Goal: Transaction & Acquisition: Subscribe to service/newsletter

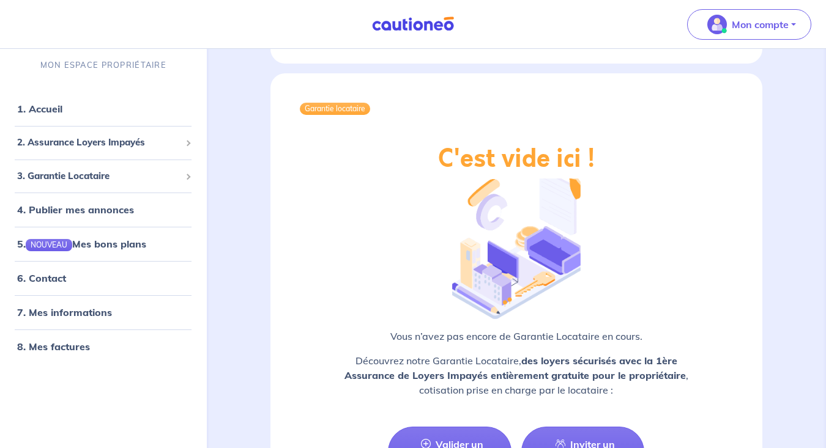
scroll to position [1444, 0]
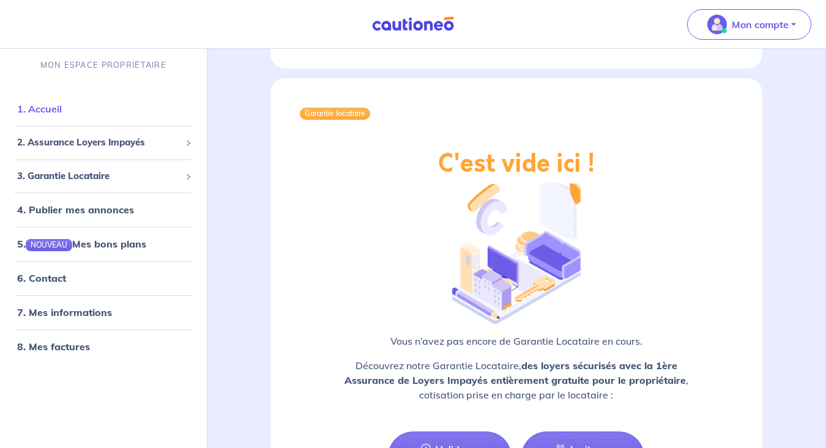
click at [48, 107] on link "1. Accueil" at bounding box center [39, 109] width 45 height 12
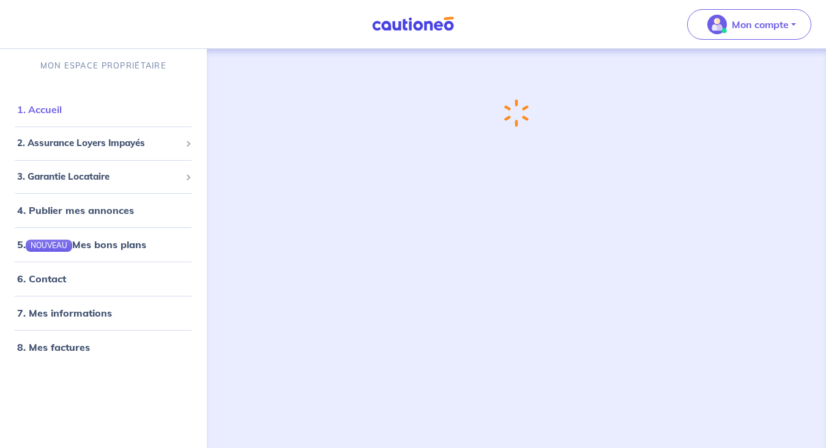
scroll to position [0, 0]
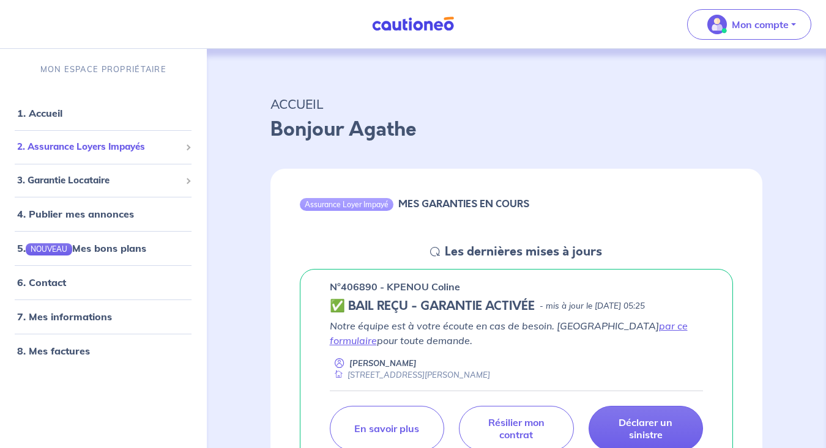
click at [97, 144] on span "2. Assurance Loyers Impayés" at bounding box center [98, 147] width 163 height 14
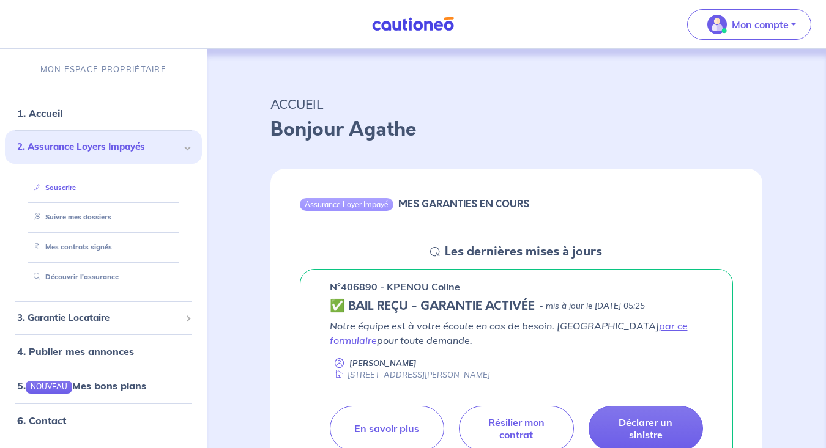
click at [65, 187] on link "Souscrire" at bounding box center [52, 188] width 47 height 9
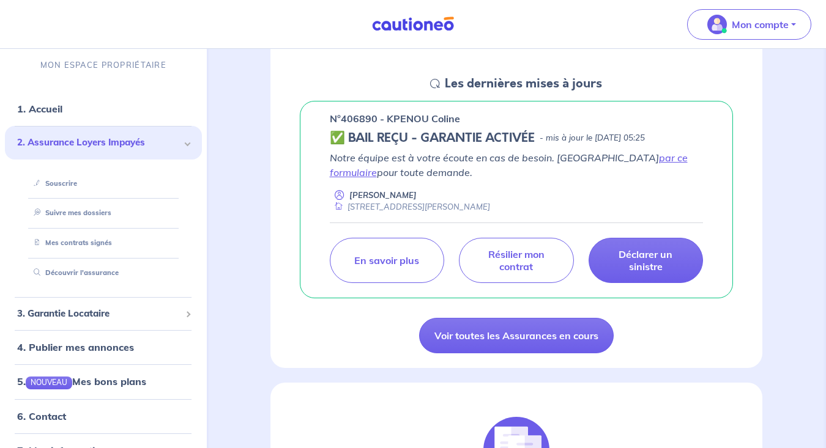
scroll to position [169, 0]
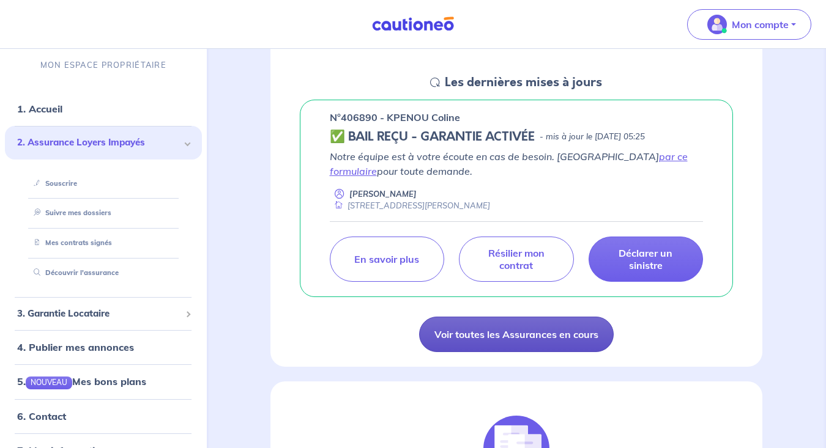
click at [587, 335] on link "Voir toutes les Assurances en cours" at bounding box center [516, 334] width 195 height 35
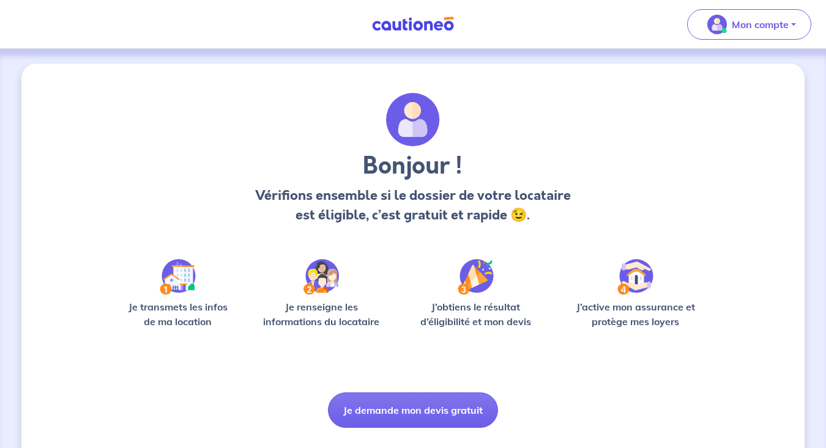
scroll to position [28, 0]
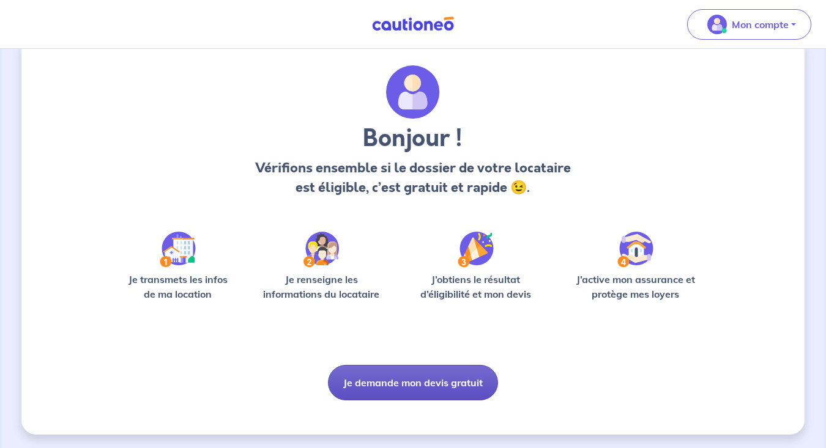
click at [429, 381] on button "Je demande mon devis gratuit" at bounding box center [413, 382] width 170 height 35
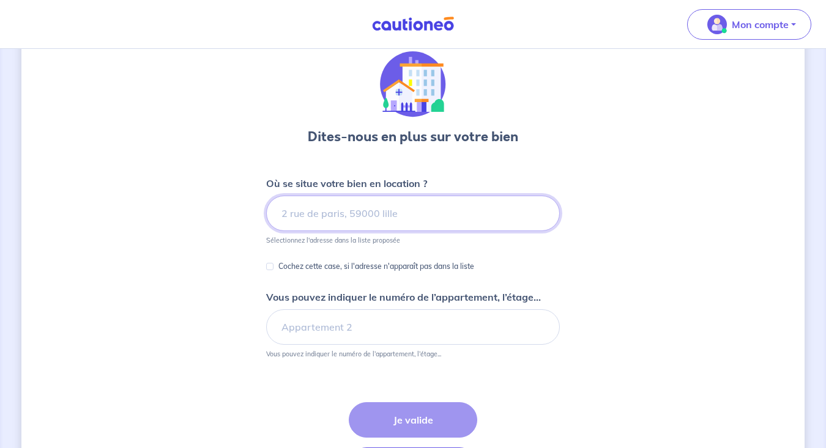
scroll to position [43, 0]
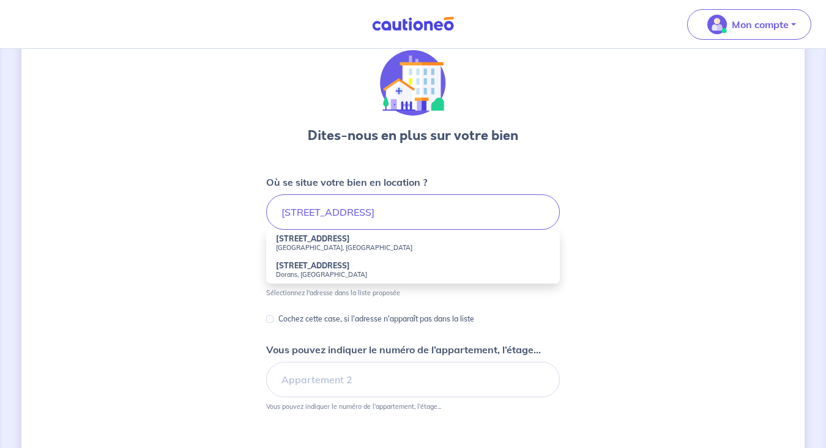
click at [381, 245] on small "[GEOGRAPHIC_DATA], [GEOGRAPHIC_DATA]" at bounding box center [413, 248] width 274 height 9
type input "[STREET_ADDRESS]"
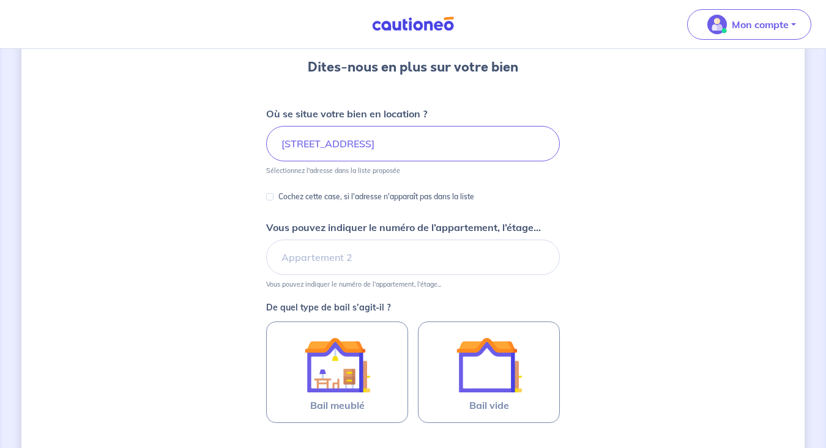
scroll to position [113, 0]
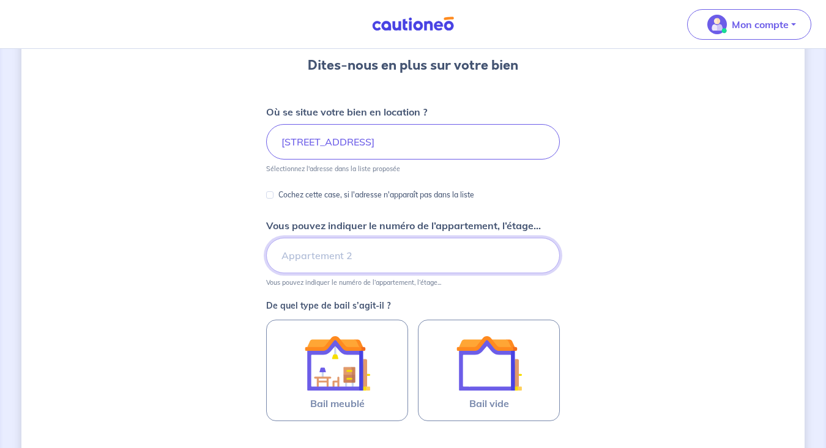
click at [359, 258] on input "Vous pouvez indiquer le numéro de l’appartement, l’étage..." at bounding box center [413, 255] width 294 height 35
click at [280, 256] on input "401, 4e étage" at bounding box center [413, 255] width 294 height 35
type input "N° 401, 4e étage"
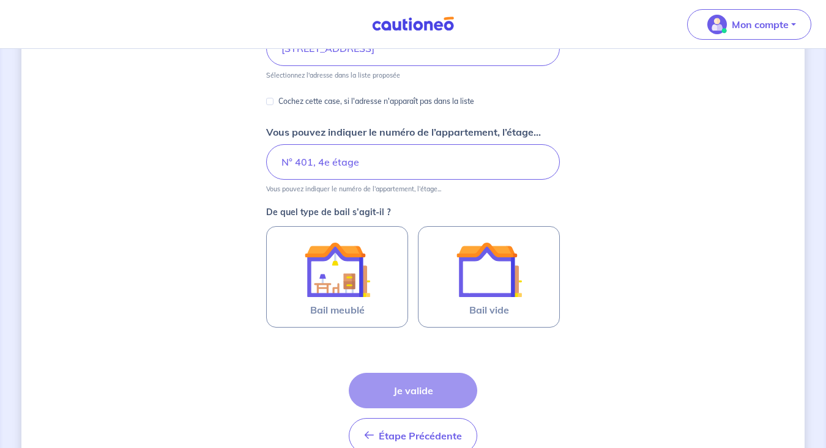
scroll to position [214, 0]
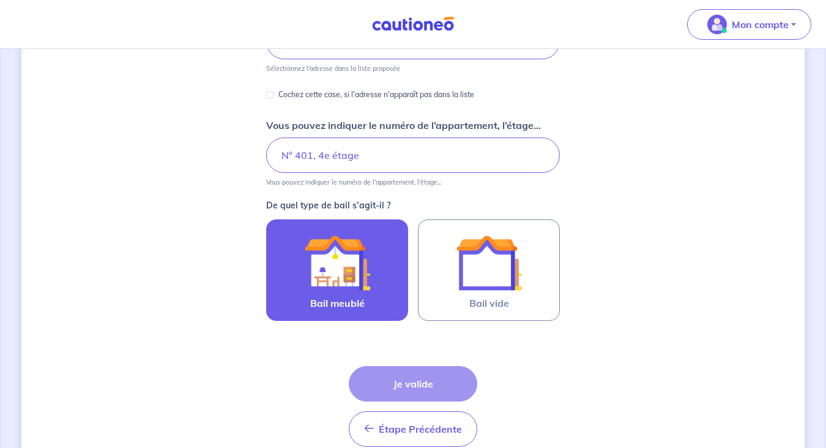
click at [354, 274] on img at bounding box center [337, 263] width 66 height 66
click at [0, 0] on input "Bail meublé" at bounding box center [0, 0] width 0 height 0
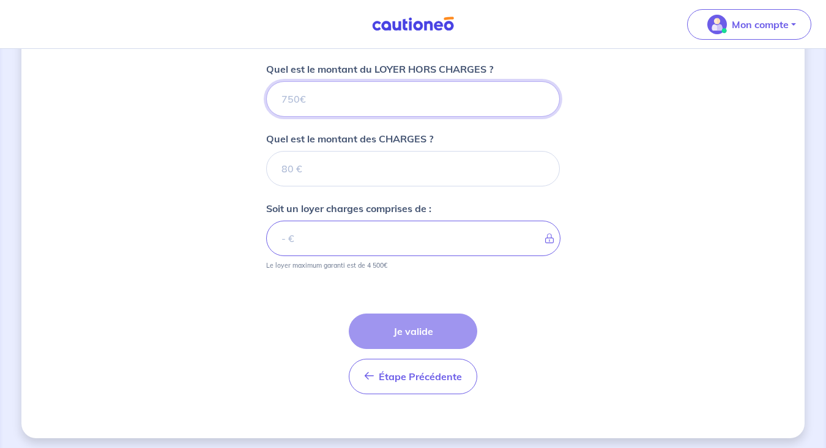
scroll to position [490, 0]
type input "1"
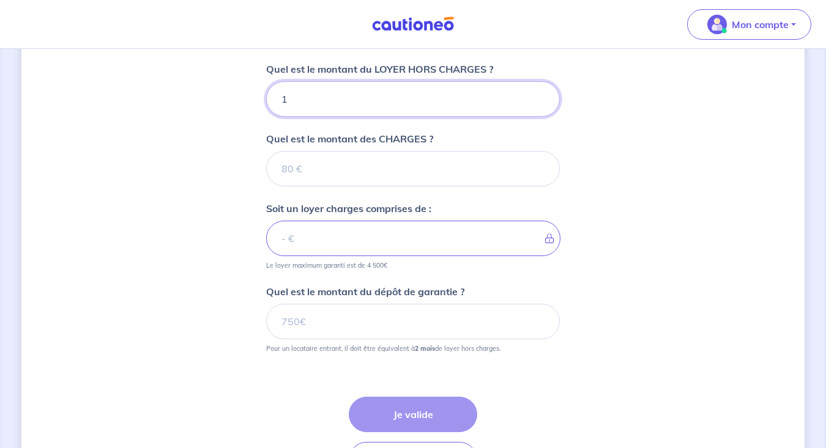
type input "10"
type input "1080"
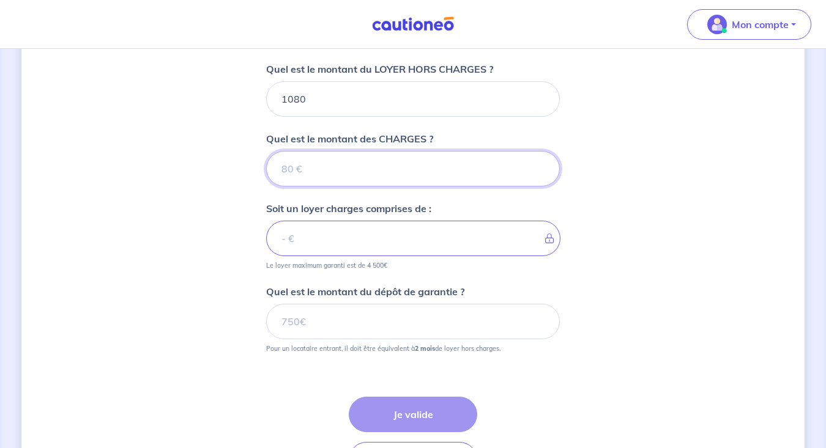
click at [309, 163] on input "Quel est le montant des CHARGES ?" at bounding box center [413, 168] width 294 height 35
type input "7"
type input "1087"
type input "70"
type input "1150"
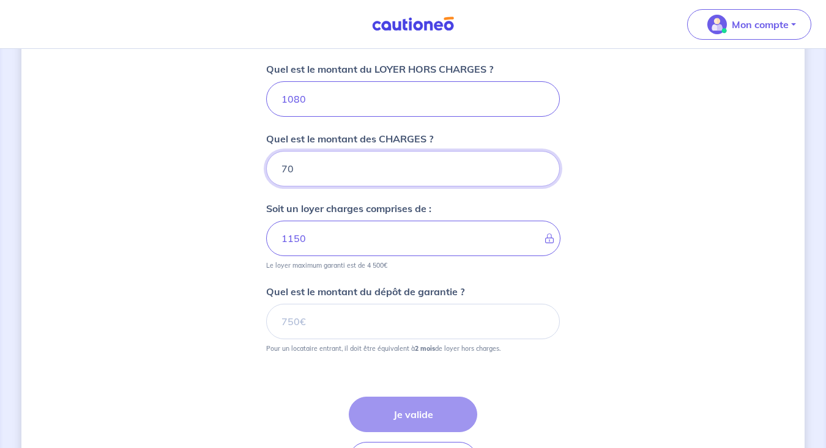
type input "70"
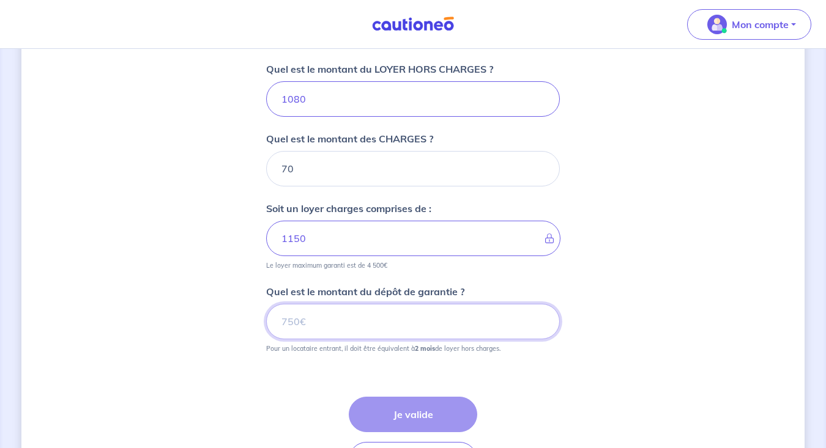
click at [405, 324] on input "Quel est le montant du dépôt de garantie ?" at bounding box center [413, 321] width 294 height 35
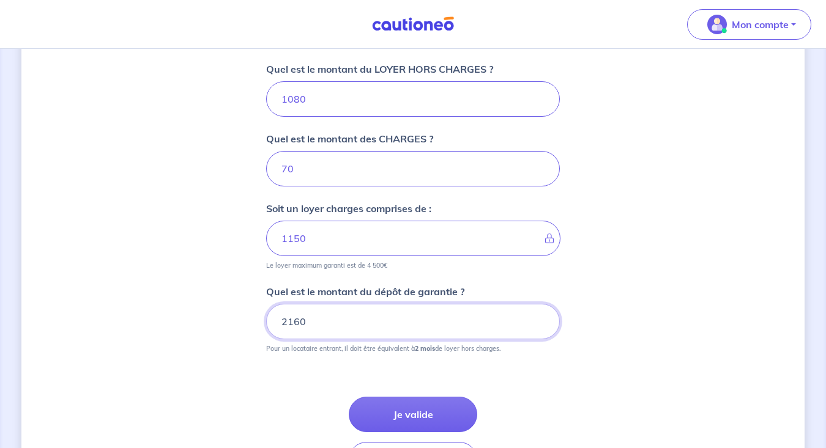
type input "2160"
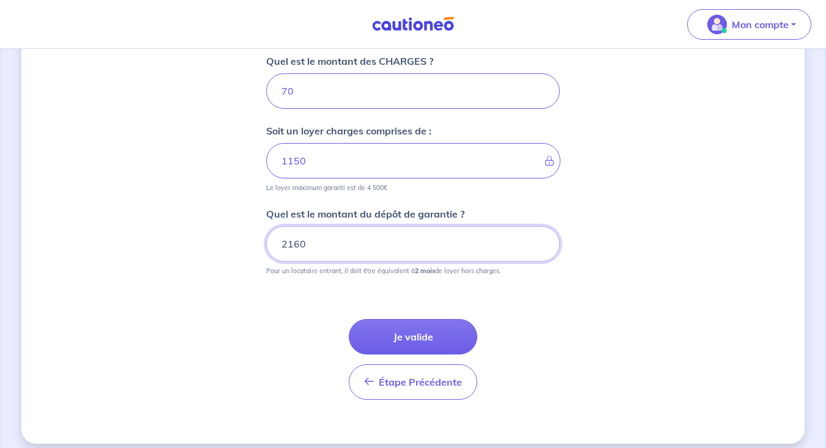
scroll to position [573, 0]
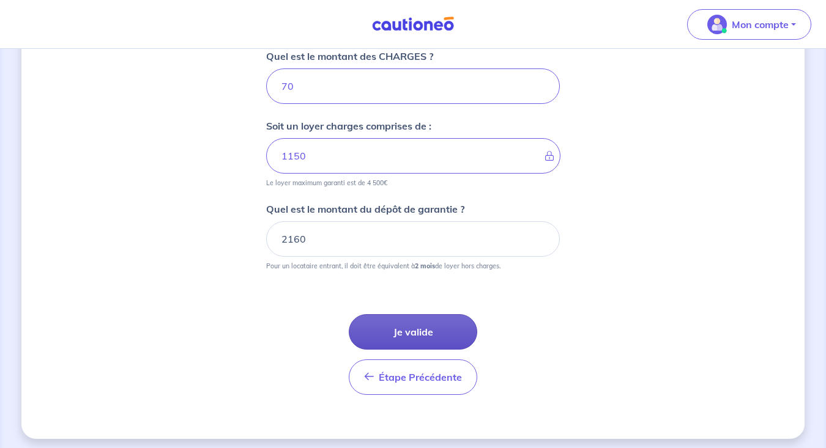
click at [423, 329] on button "Je valide" at bounding box center [413, 331] width 128 height 35
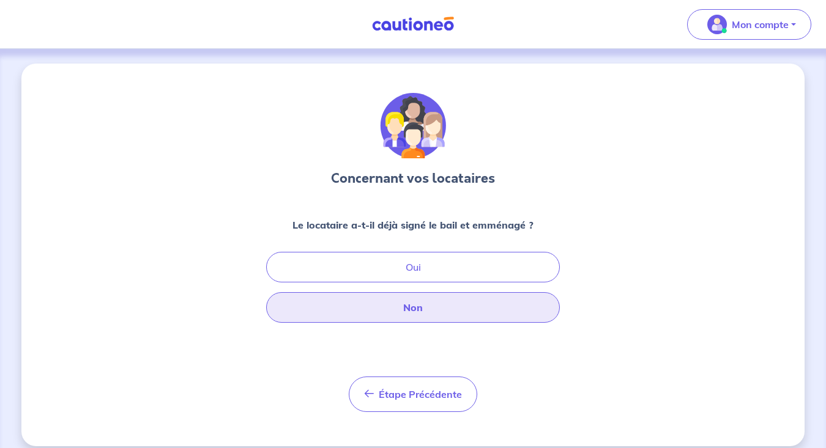
click at [406, 311] on button "Non" at bounding box center [413, 307] width 294 height 31
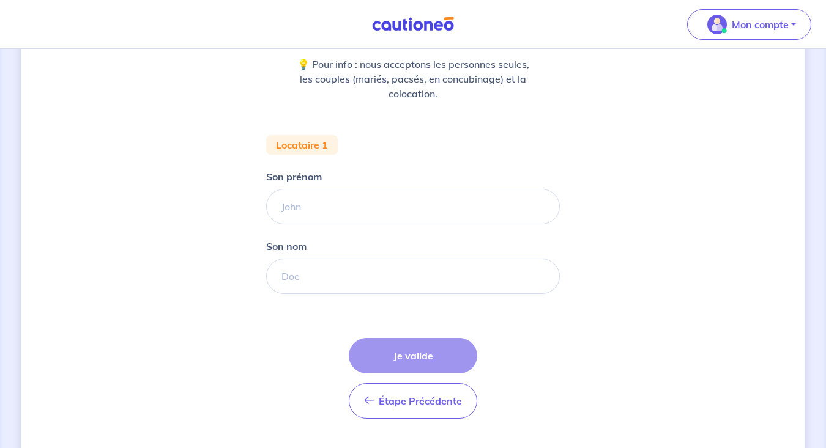
scroll to position [168, 0]
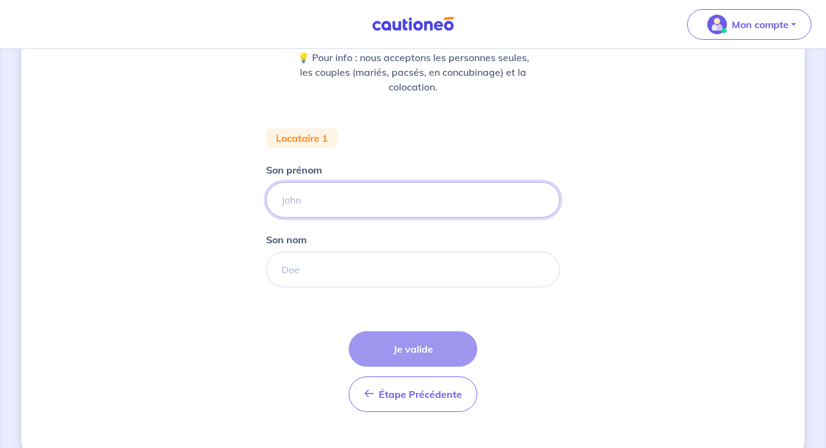
click at [321, 204] on input "Son prénom" at bounding box center [413, 199] width 294 height 35
type input "Helicia"
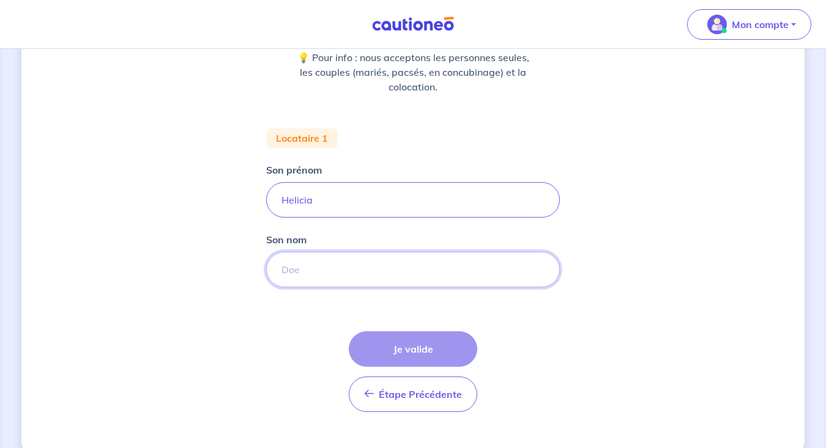
click at [341, 278] on input "Son nom" at bounding box center [413, 269] width 294 height 35
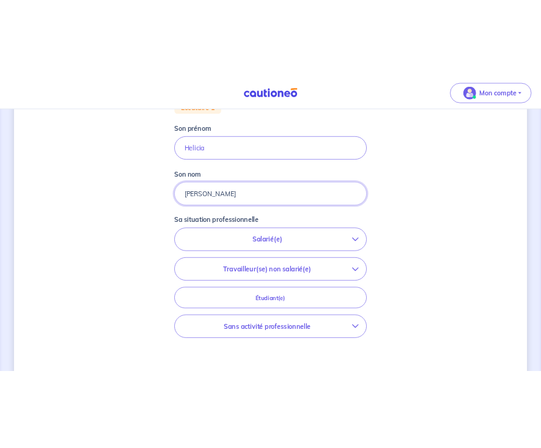
scroll to position [286, 0]
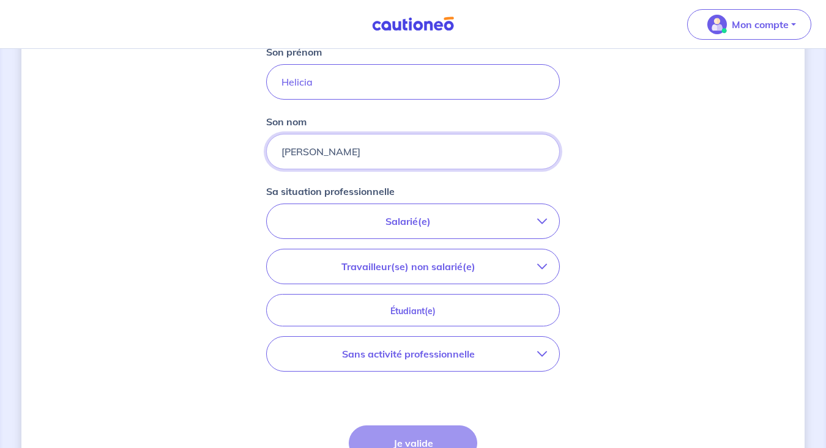
type input "[PERSON_NAME]"
click at [543, 217] on icon "button" at bounding box center [542, 222] width 10 height 10
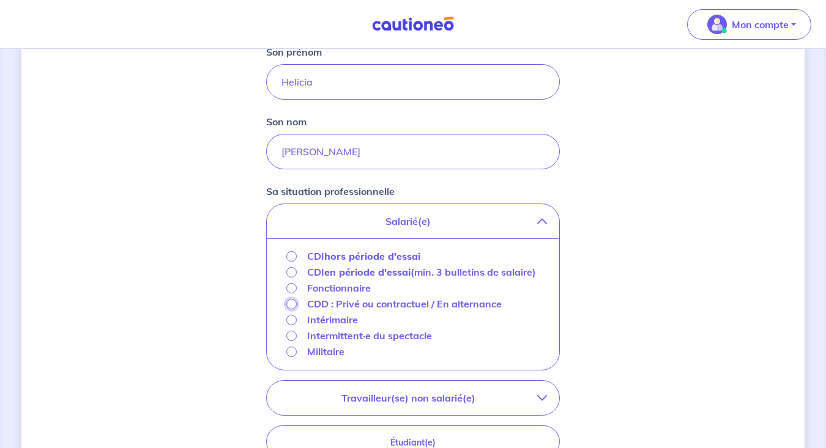
click at [291, 299] on input "CDD : Privé ou contractuel / En alternance" at bounding box center [291, 304] width 10 height 10
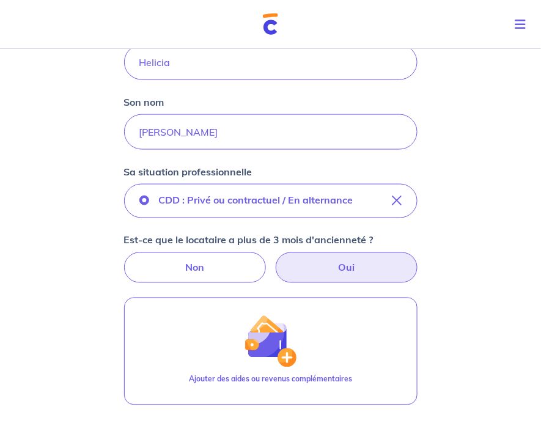
click at [325, 265] on label "Oui" at bounding box center [347, 268] width 142 height 31
click at [275, 261] on input "Oui" at bounding box center [271, 257] width 8 height 8
radio input "true"
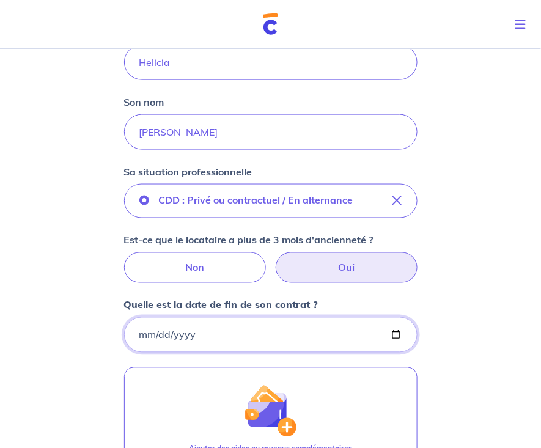
click at [202, 328] on input "Quelle est la date de fin de son contrat ?" at bounding box center [271, 335] width 294 height 35
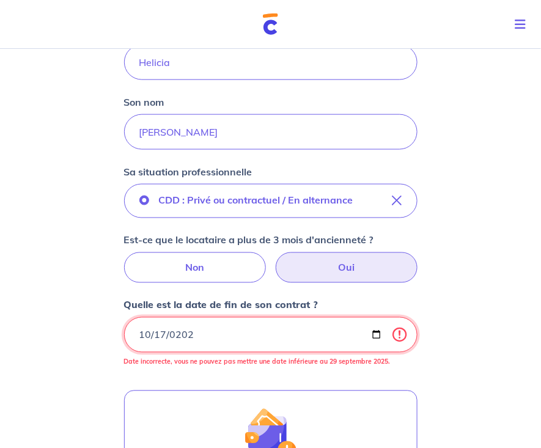
type input "[DATE]"
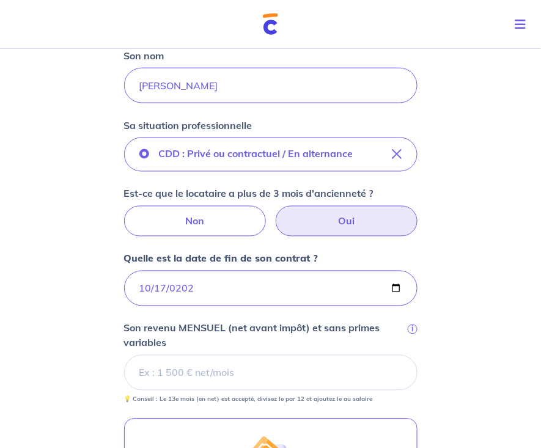
scroll to position [338, 0]
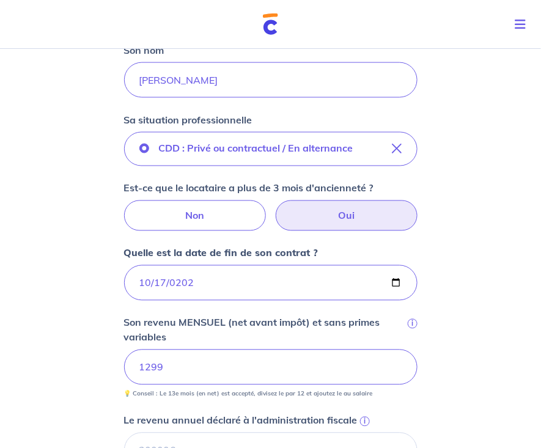
click at [76, 319] on div "Concernant vos locataires 💡 Pour info : nous acceptons les personnes seules, le…" at bounding box center [270, 261] width 541 height 1110
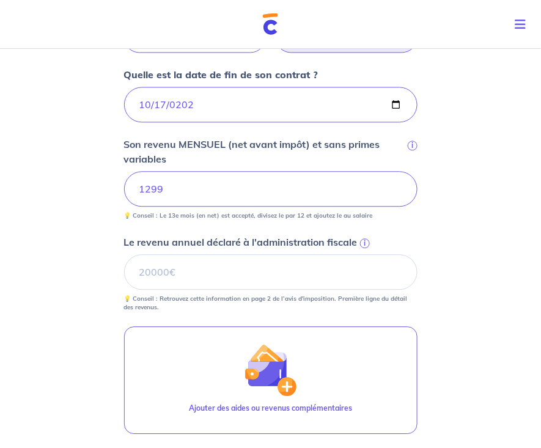
scroll to position [517, 0]
click at [366, 239] on span "i" at bounding box center [365, 243] width 10 height 10
click at [366, 254] on input "Le revenu annuel déclaré à l'administration fiscale i" at bounding box center [271, 271] width 294 height 35
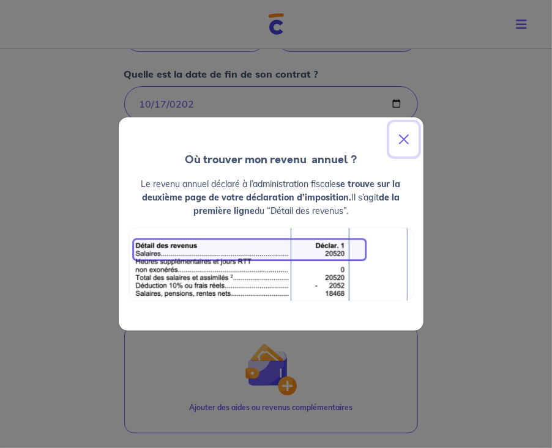
click at [401, 139] on button "Close" at bounding box center [403, 139] width 29 height 34
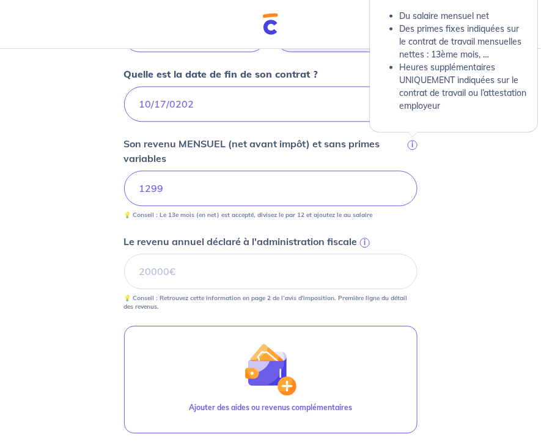
click at [413, 140] on span "i" at bounding box center [413, 145] width 10 height 10
click at [413, 171] on input "1299" at bounding box center [271, 188] width 294 height 35
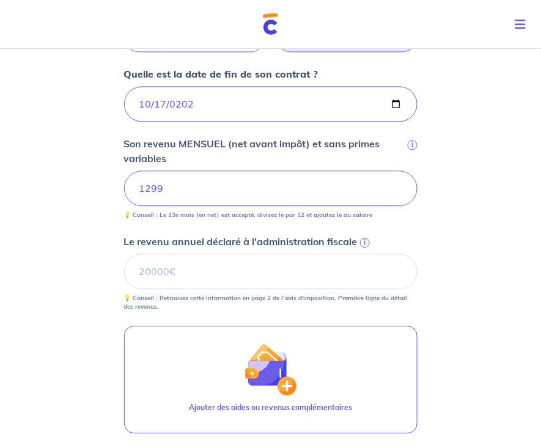
click at [458, 187] on div "Concernant vos locataires 💡 Pour info : nous acceptons les personnes seules, le…" at bounding box center [270, 82] width 541 height 1110
click at [362, 239] on span "i" at bounding box center [365, 243] width 10 height 10
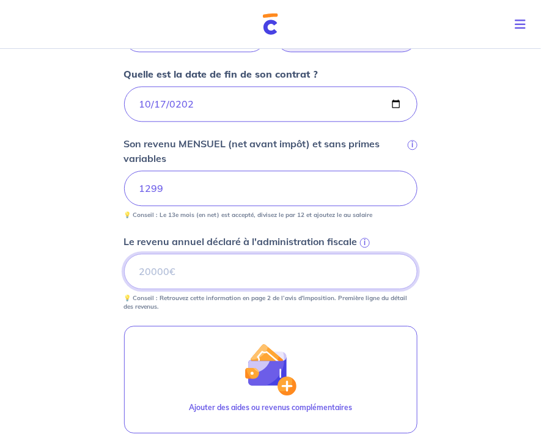
click at [362, 254] on input "Le revenu annuel déclaré à l'administration fiscale i" at bounding box center [271, 271] width 294 height 35
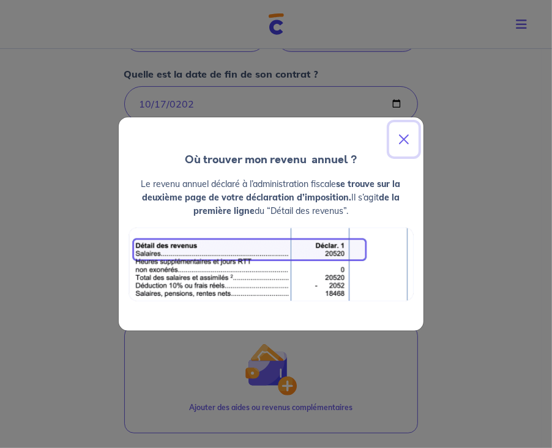
click at [401, 132] on button "Close" at bounding box center [403, 139] width 29 height 34
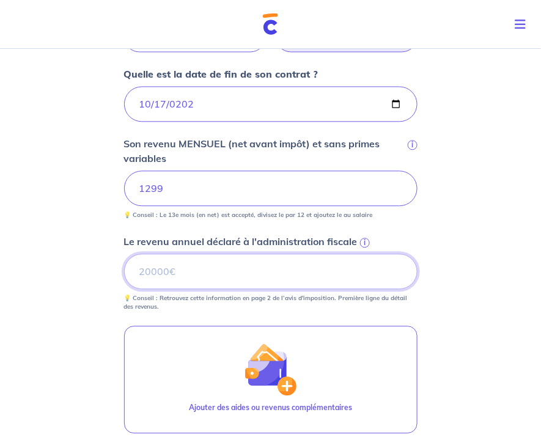
click at [181, 275] on input "Le revenu annuel déclaré à l'administration fiscale i" at bounding box center [271, 271] width 294 height 35
type input "5003"
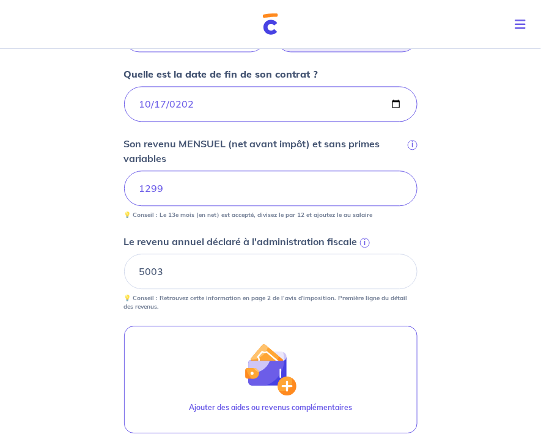
click at [28, 368] on div "Concernant vos locataires 💡 Pour info : nous acceptons les personnes seules, le…" at bounding box center [270, 82] width 541 height 1110
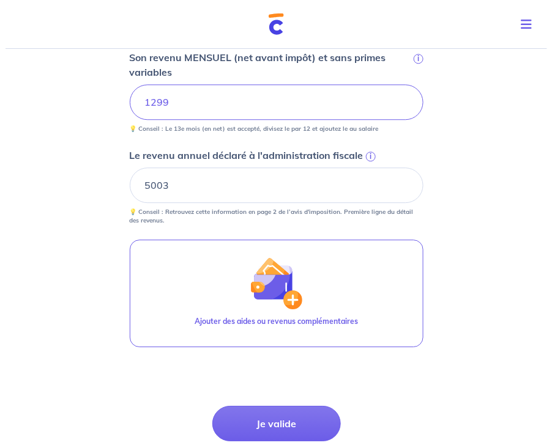
scroll to position [604, 0]
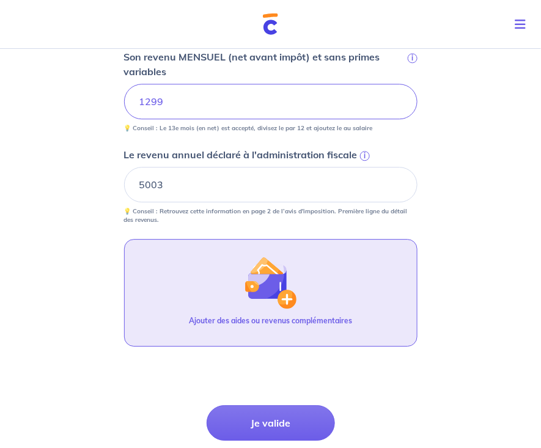
click at [258, 291] on img "button" at bounding box center [270, 282] width 53 height 53
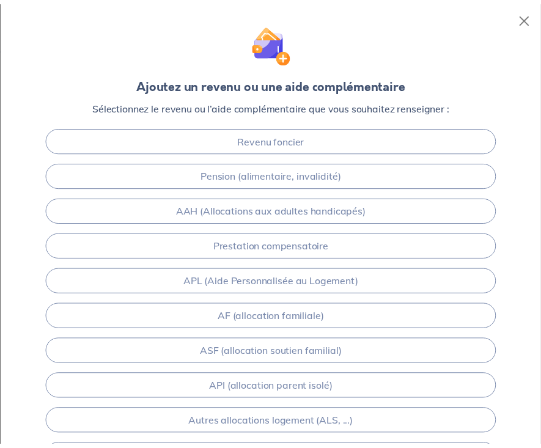
scroll to position [0, 0]
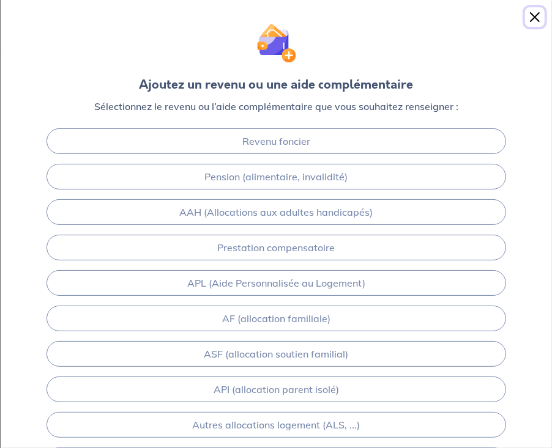
click at [535, 14] on button "Close" at bounding box center [535, 17] width 20 height 20
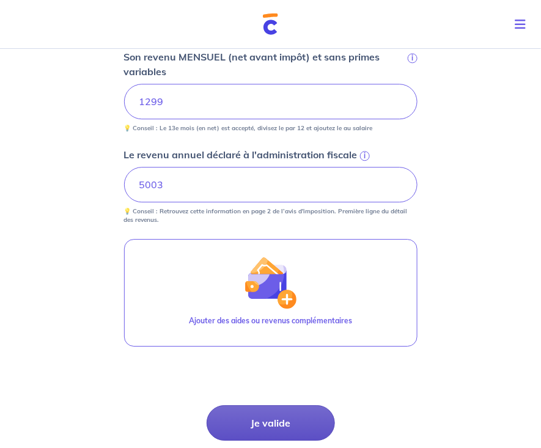
click at [291, 418] on button "Je valide" at bounding box center [271, 423] width 128 height 35
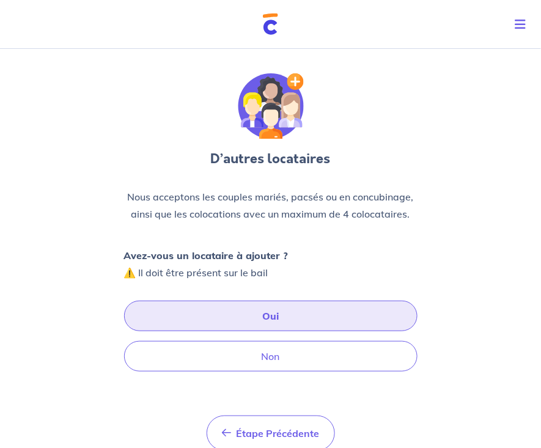
click at [276, 308] on button "Oui" at bounding box center [271, 316] width 294 height 31
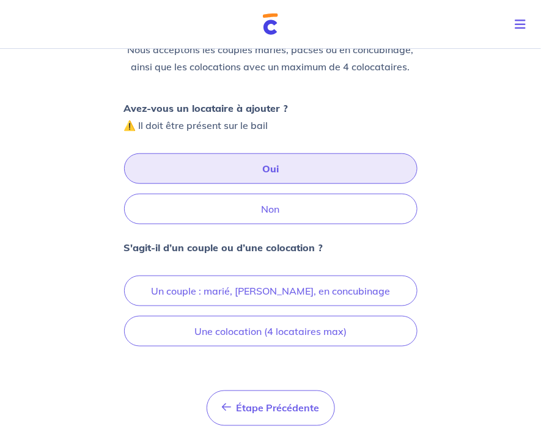
scroll to position [174, 0]
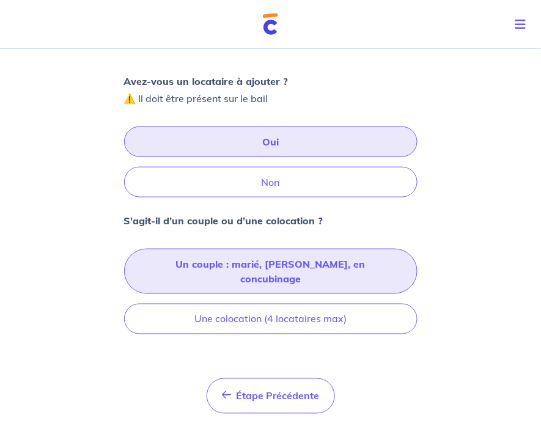
click at [292, 266] on button "Un couple : marié, [PERSON_NAME], en concubinage" at bounding box center [271, 271] width 294 height 45
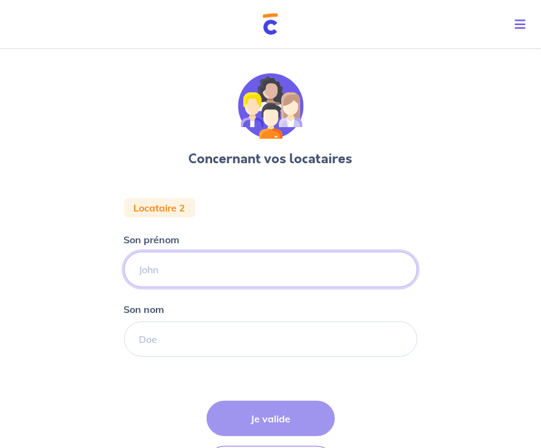
click at [172, 265] on input "Son prénom" at bounding box center [271, 269] width 294 height 35
type input "[PERSON_NAME]"
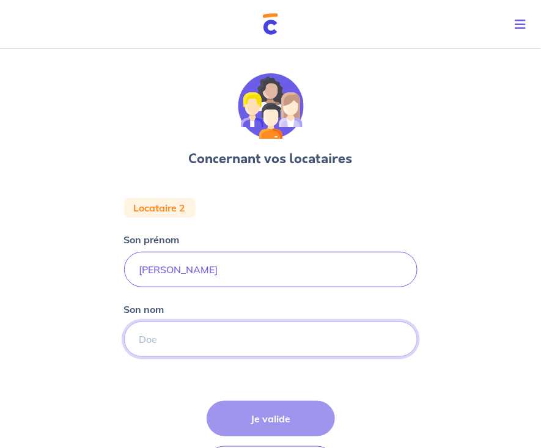
click at [177, 346] on input "Son nom" at bounding box center [271, 339] width 294 height 35
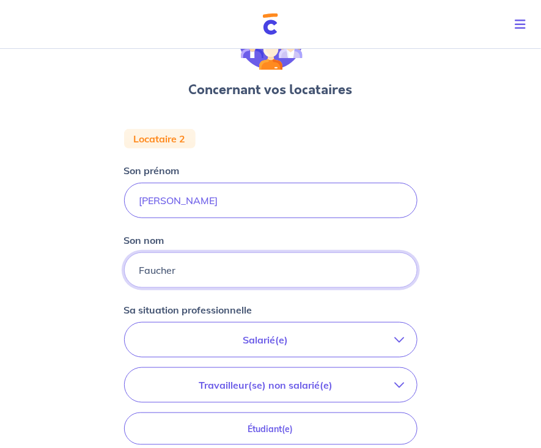
scroll to position [74, 0]
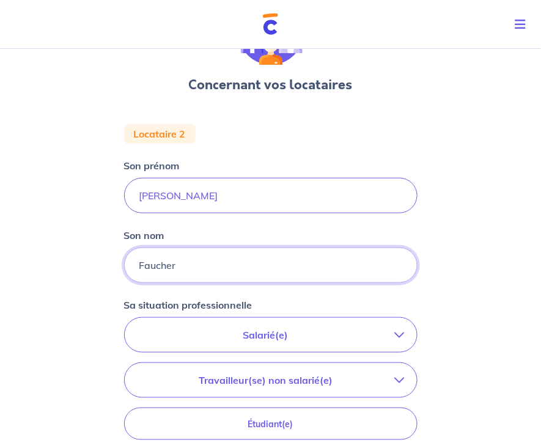
type input "Faucher"
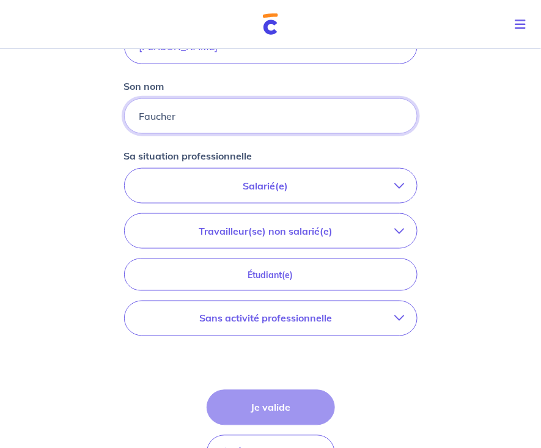
scroll to position [226, 0]
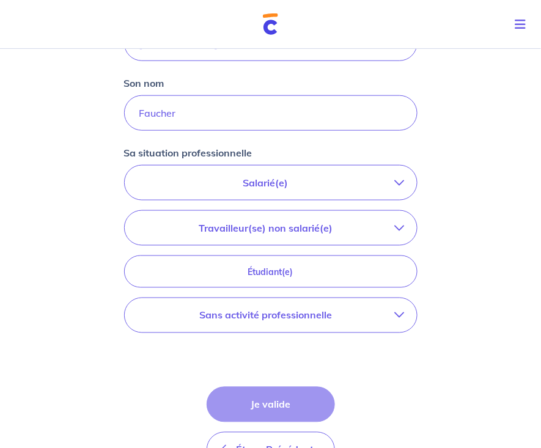
click at [400, 181] on icon "button" at bounding box center [400, 183] width 10 height 10
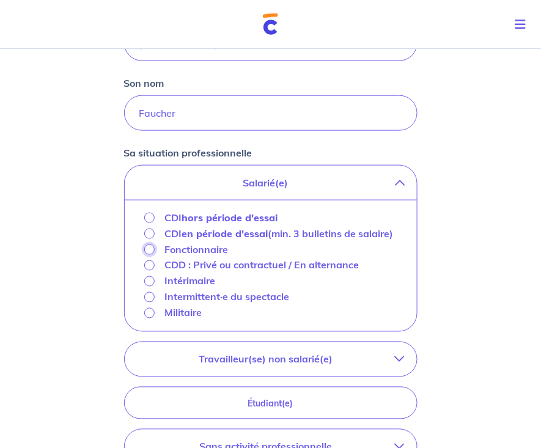
click at [149, 250] on input "Fonctionnaire" at bounding box center [149, 250] width 10 height 10
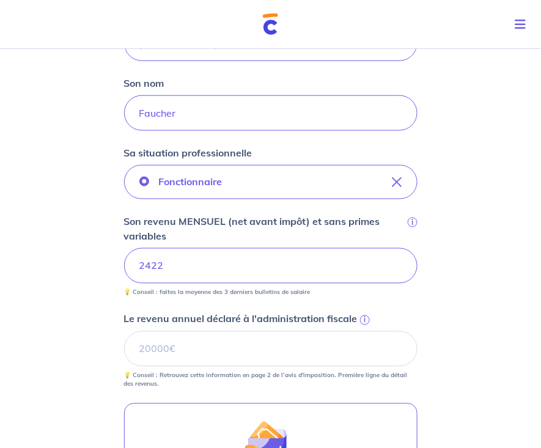
click at [461, 261] on div "Concernant vos locataires Locataire 2 Son prénom [PERSON_NAME] nom Faucher Sa s…" at bounding box center [270, 266] width 541 height 897
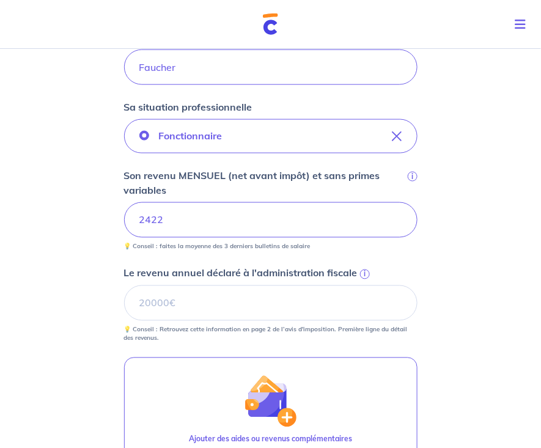
scroll to position [273, 0]
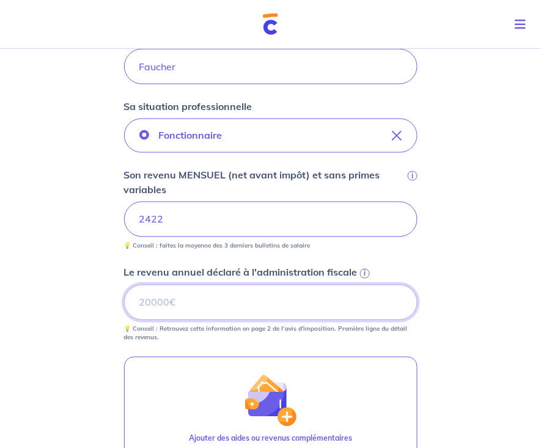
click at [206, 304] on input "Le revenu annuel déclaré à l'administration fiscale i" at bounding box center [271, 302] width 294 height 35
type input "28368"
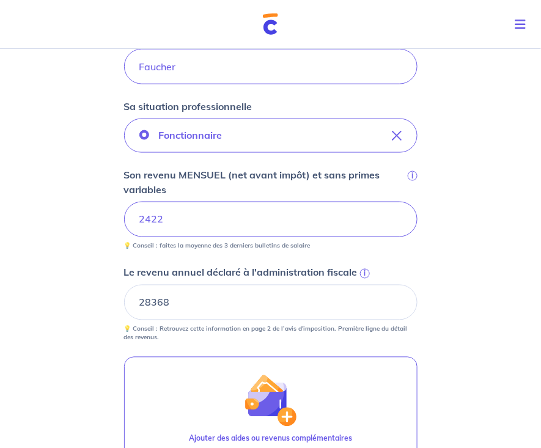
click at [454, 266] on div "Concernant vos locataires Locataire 2 Son prénom [PERSON_NAME] nom Faucher Sa s…" at bounding box center [270, 219] width 541 height 897
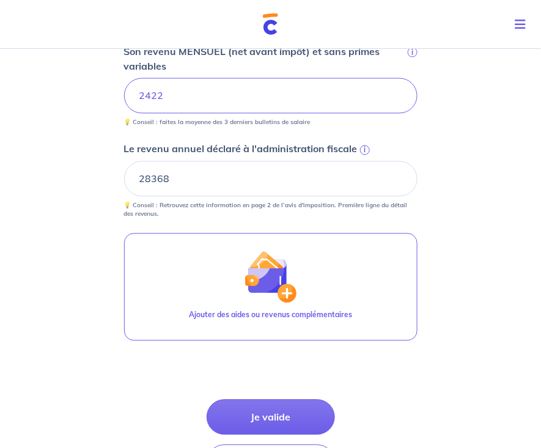
scroll to position [413, 0]
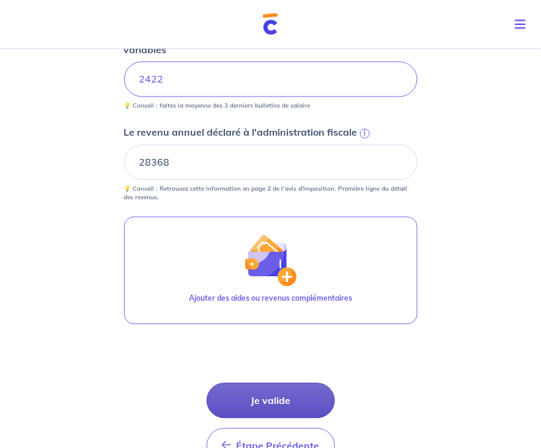
click at [281, 402] on button "Je valide" at bounding box center [271, 401] width 128 height 35
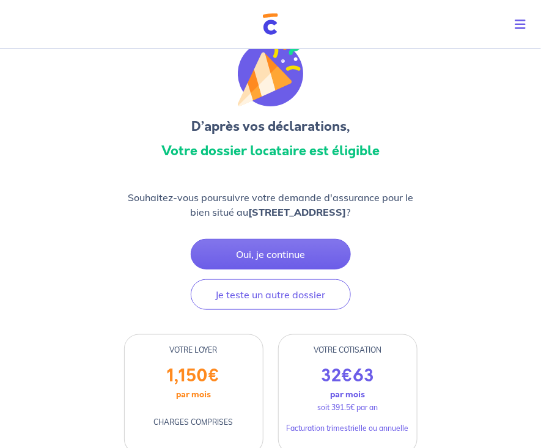
scroll to position [35, 0]
